Goal: Contribute content: Add original content to the website for others to see

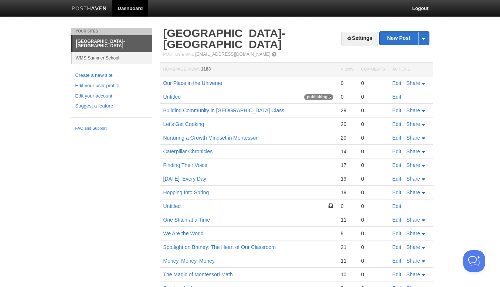
click at [199, 82] on link "Our Place in the Universe" at bounding box center [192, 83] width 59 height 6
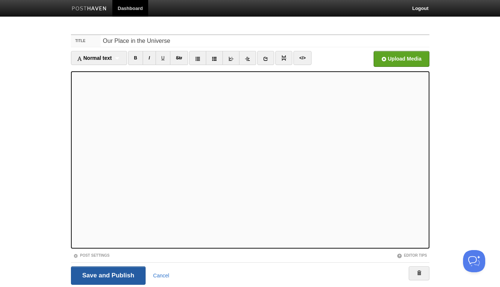
click at [112, 274] on input "Save and Publish" at bounding box center [108, 276] width 75 height 18
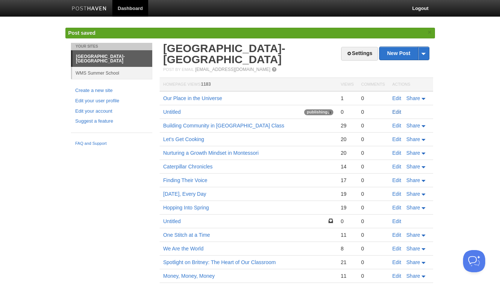
click at [398, 113] on link "Edit" at bounding box center [397, 112] width 9 height 6
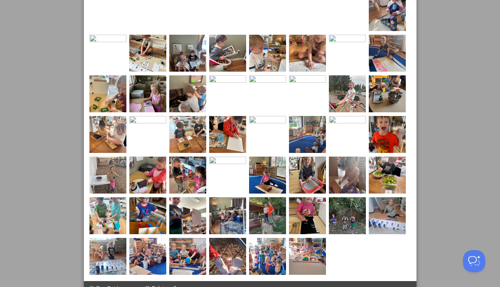
scroll to position [439, 0]
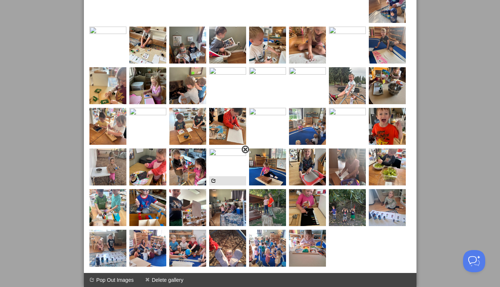
click at [244, 148] on span at bounding box center [245, 149] width 5 height 5
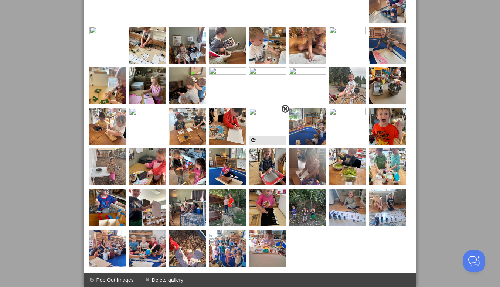
click at [283, 108] on span at bounding box center [285, 108] width 5 height 5
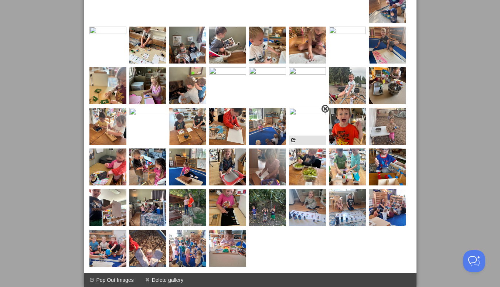
click at [325, 108] on span at bounding box center [325, 108] width 5 height 5
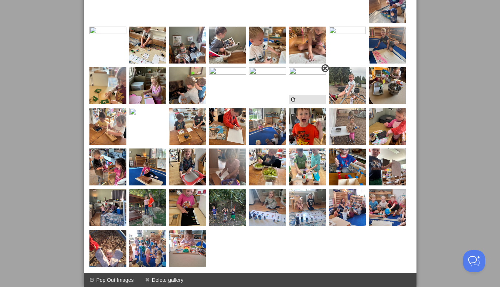
click at [325, 71] on img at bounding box center [307, 85] width 37 height 37
click at [0, 0] on span at bounding box center [0, 0] width 0 height 0
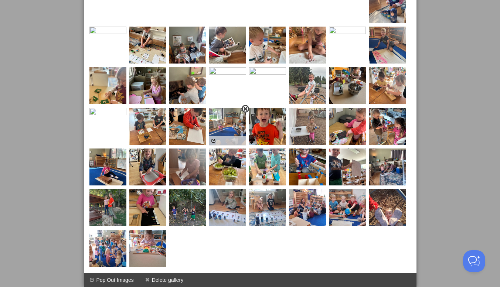
click at [244, 108] on span at bounding box center [245, 108] width 5 height 5
click at [284, 68] on span at bounding box center [285, 68] width 5 height 5
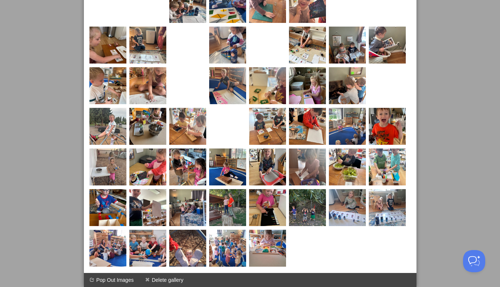
scroll to position [439, 0]
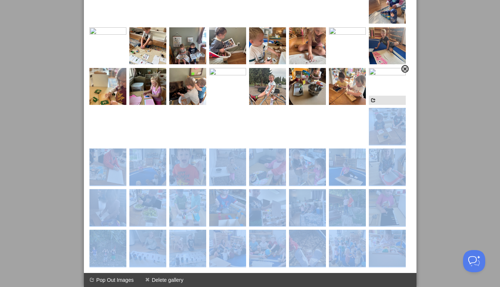
drag, startPoint x: 354, startPoint y: 118, endPoint x: 391, endPoint y: 79, distance: 53.6
click at [391, 79] on img at bounding box center [387, 86] width 37 height 37
click at [406, 69] on span at bounding box center [405, 69] width 5 height 5
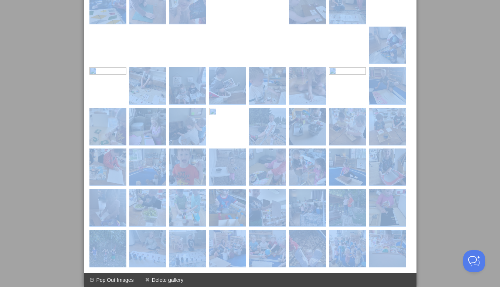
scroll to position [399, 0]
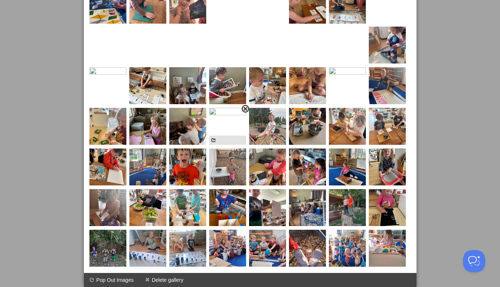
click at [244, 108] on span at bounding box center [245, 108] width 5 height 5
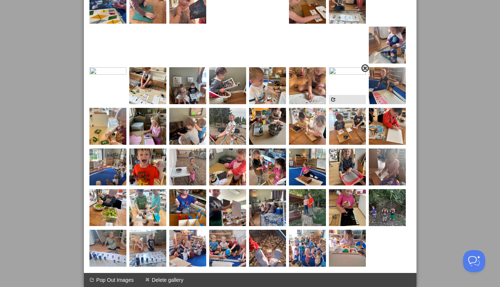
click at [363, 70] on span at bounding box center [365, 68] width 5 height 5
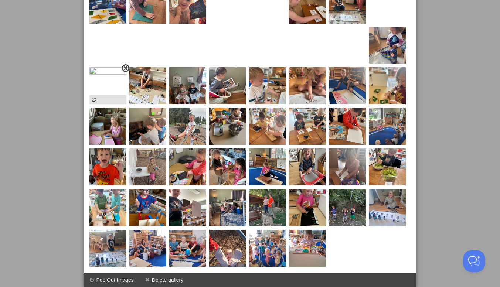
click at [126, 70] on span at bounding box center [125, 68] width 5 height 5
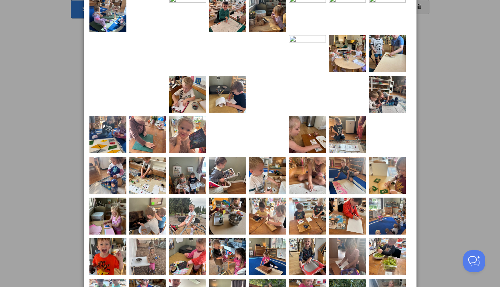
scroll to position [265, 0]
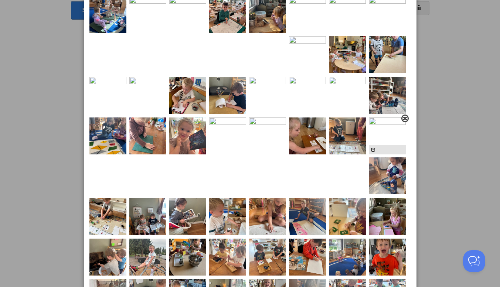
click at [403, 120] on span at bounding box center [405, 118] width 5 height 5
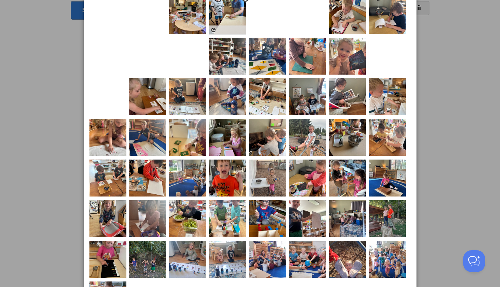
click at [403, 41] on link at bounding box center [405, 37] width 7 height 8
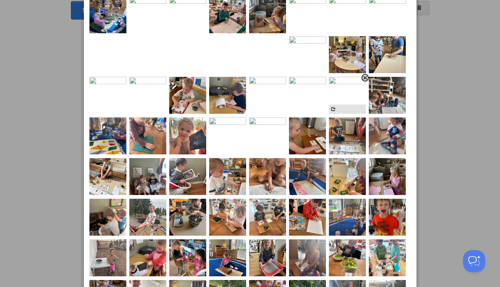
click at [365, 82] on img at bounding box center [347, 95] width 37 height 37
click at [366, 78] on span at bounding box center [365, 77] width 5 height 5
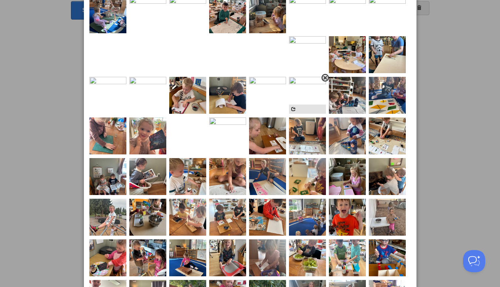
click at [324, 78] on span at bounding box center [325, 77] width 5 height 5
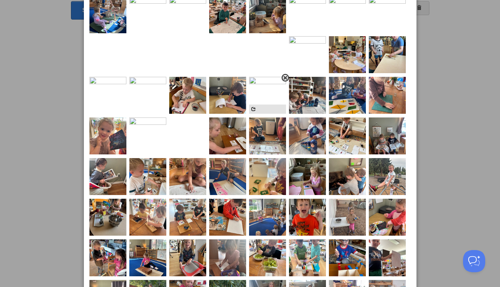
click at [285, 79] on span at bounding box center [285, 77] width 5 height 5
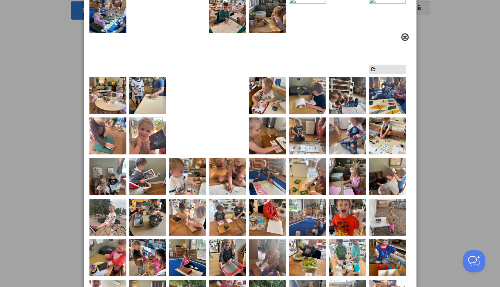
click at [325, 38] on span at bounding box center [325, 37] width 5 height 5
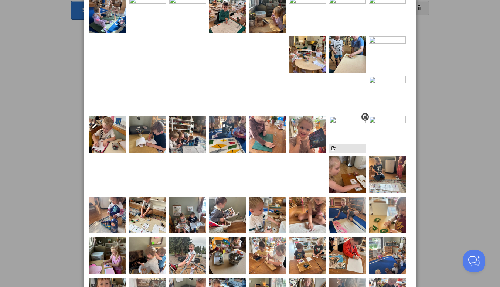
click at [364, 116] on span at bounding box center [365, 117] width 5 height 5
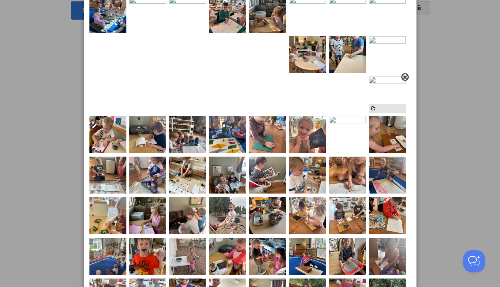
click at [404, 78] on span at bounding box center [405, 77] width 5 height 5
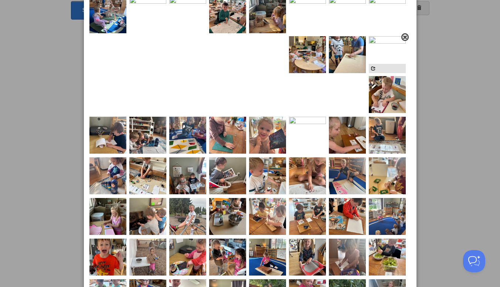
click at [404, 38] on span at bounding box center [405, 37] width 5 height 5
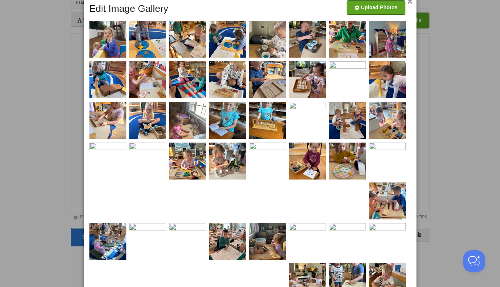
scroll to position [38, 0]
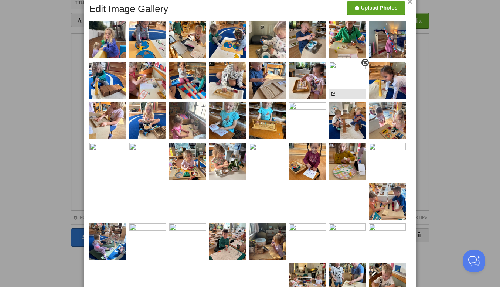
click at [365, 64] on span at bounding box center [365, 62] width 5 height 5
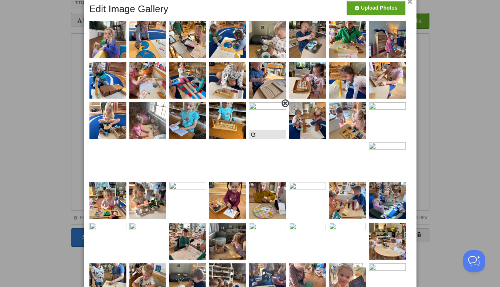
click at [285, 106] on span at bounding box center [285, 103] width 5 height 5
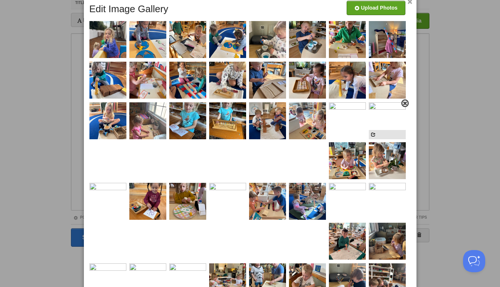
click at [404, 104] on span at bounding box center [405, 103] width 5 height 5
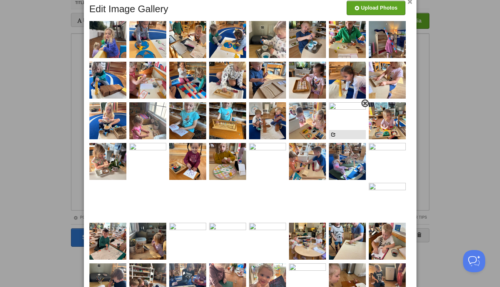
click at [366, 107] on img at bounding box center [347, 120] width 37 height 37
click at [366, 103] on span at bounding box center [365, 103] width 5 height 5
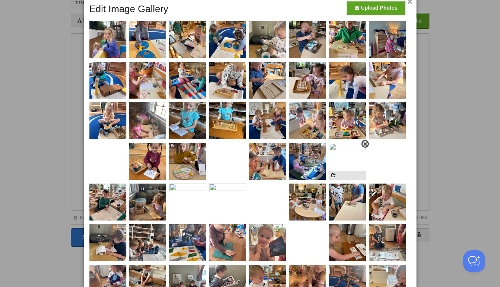
click at [365, 146] on span at bounding box center [365, 144] width 5 height 5
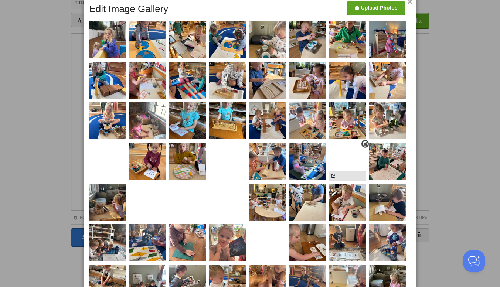
click at [363, 144] on span at bounding box center [365, 144] width 5 height 5
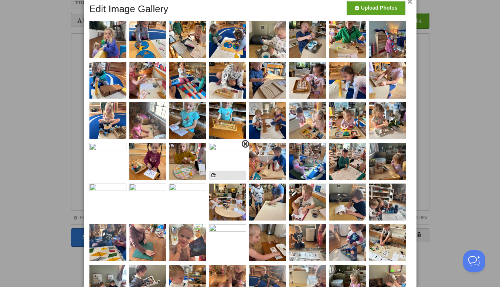
click at [245, 144] on span at bounding box center [245, 144] width 5 height 5
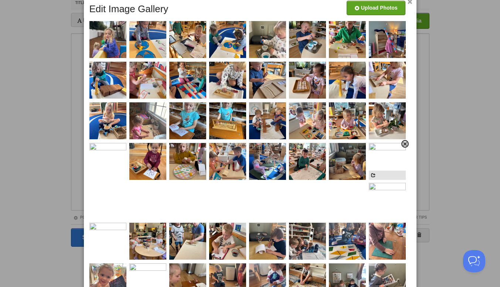
click at [405, 144] on span at bounding box center [405, 144] width 5 height 5
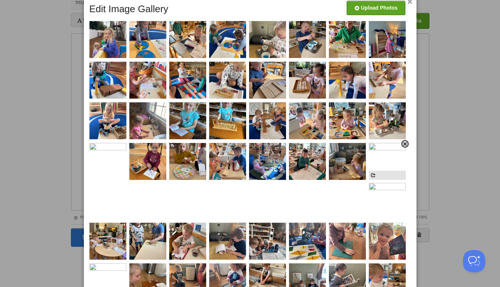
click at [404, 146] on span at bounding box center [405, 144] width 5 height 5
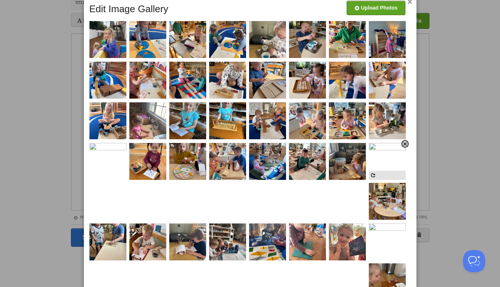
click at [405, 147] on link at bounding box center [405, 144] width 7 height 8
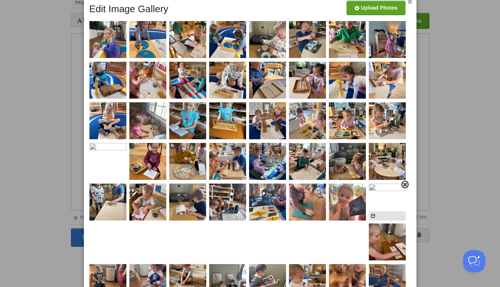
click at [403, 186] on span at bounding box center [405, 184] width 5 height 5
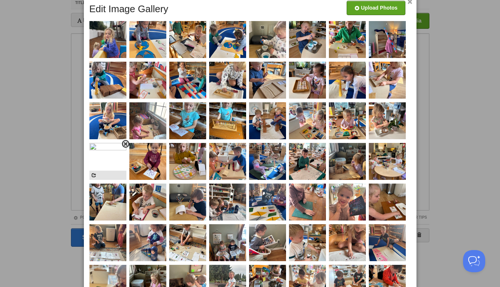
click at [124, 143] on span at bounding box center [125, 144] width 5 height 5
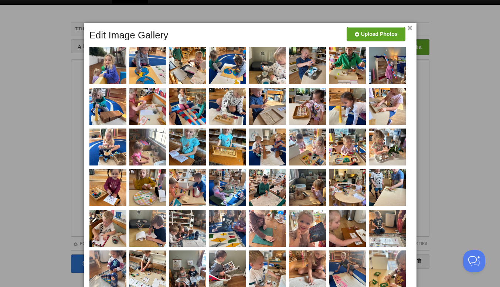
scroll to position [12, 0]
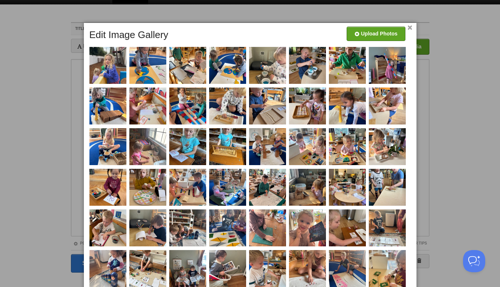
click at [410, 26] on link "×" at bounding box center [410, 28] width 5 height 4
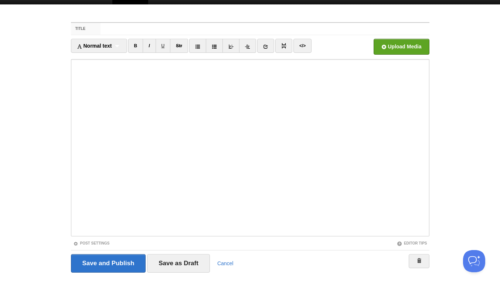
scroll to position [25, 0]
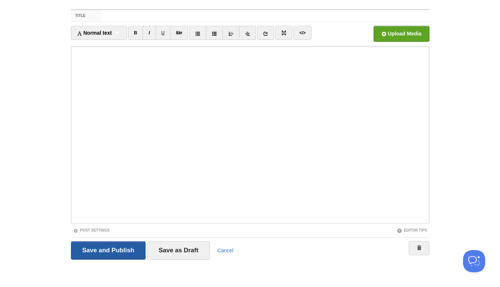
click at [111, 251] on input "Save and Publish" at bounding box center [108, 250] width 75 height 18
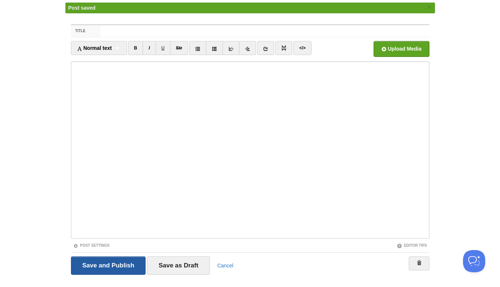
scroll to position [28, 0]
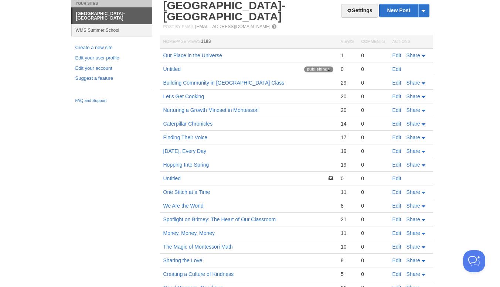
click at [177, 70] on link "Untitled" at bounding box center [171, 69] width 17 height 6
